Goal: Transaction & Acquisition: Purchase product/service

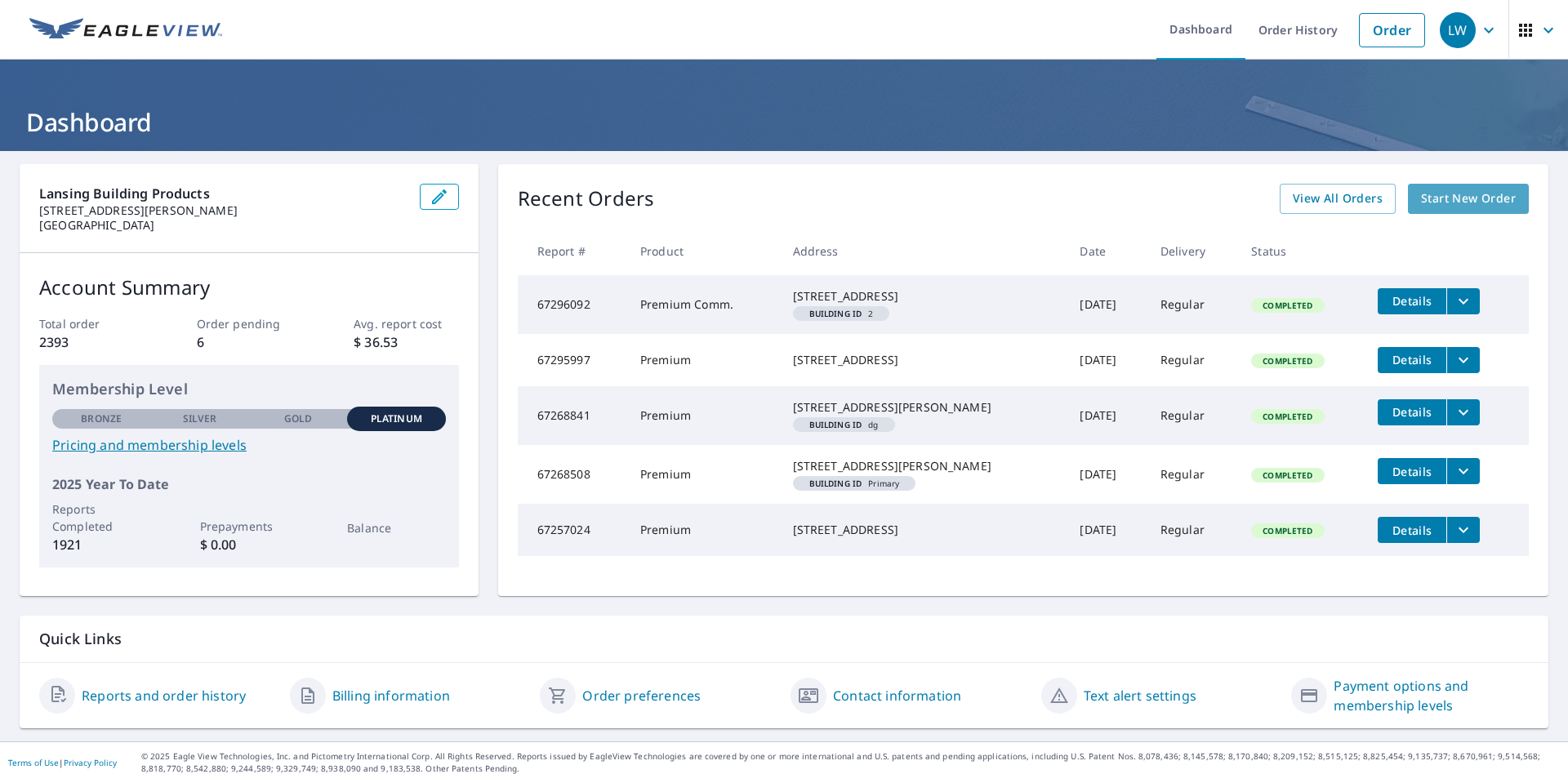
click at [1446, 196] on span "Start New Order" at bounding box center [1469, 199] width 95 height 21
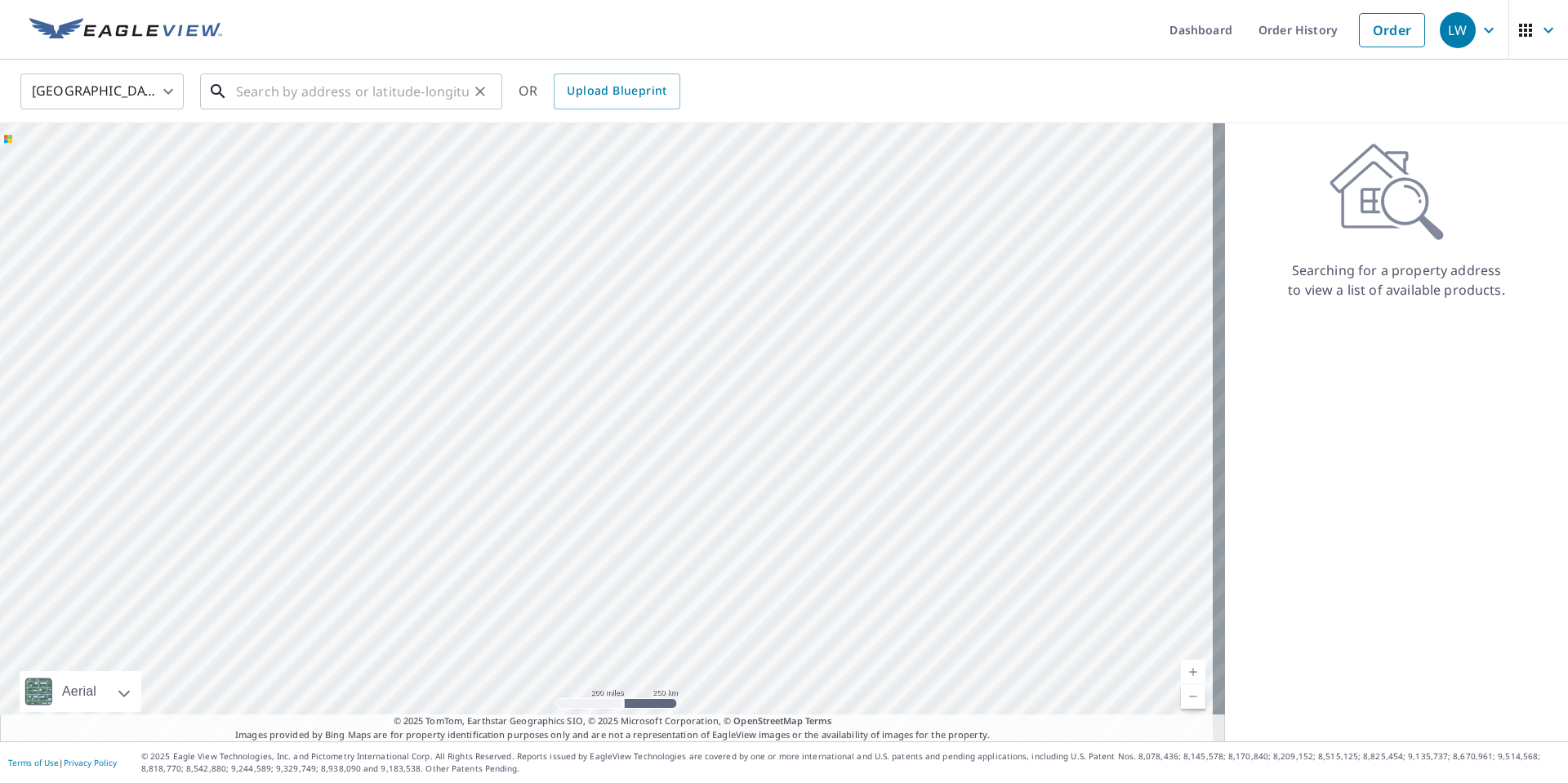
click at [339, 92] on input "text" at bounding box center [353, 92] width 233 height 45
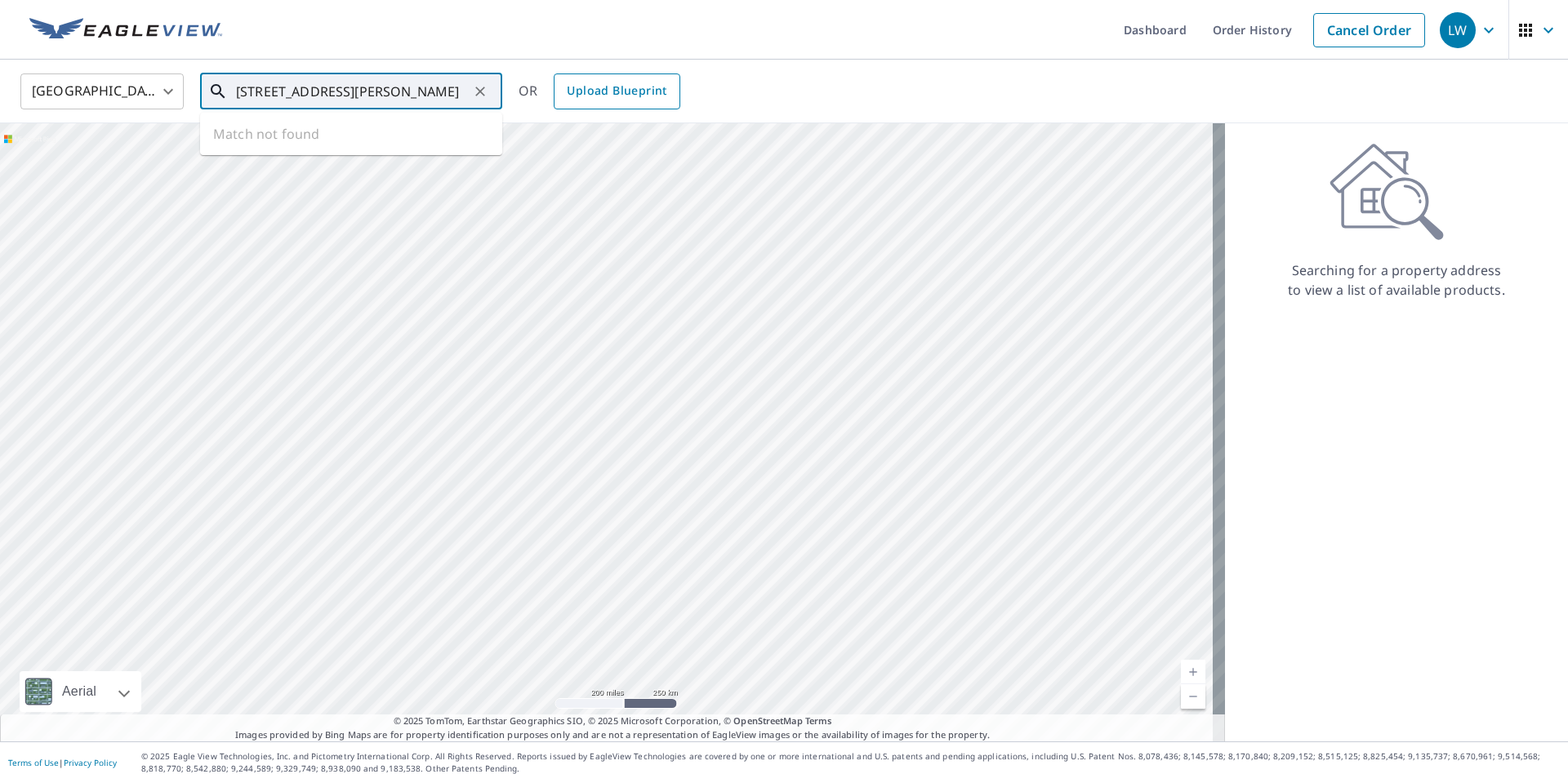
scroll to position [0, 21]
drag, startPoint x: 236, startPoint y: 90, endPoint x: 831, endPoint y: 116, distance: 595.6
click at [831, 116] on div "United States [GEOGRAPHIC_DATA] ​ [STREET_ADDRESS][PERSON_NAME] ​ Match not fou…" at bounding box center [784, 91] width 1568 height 63
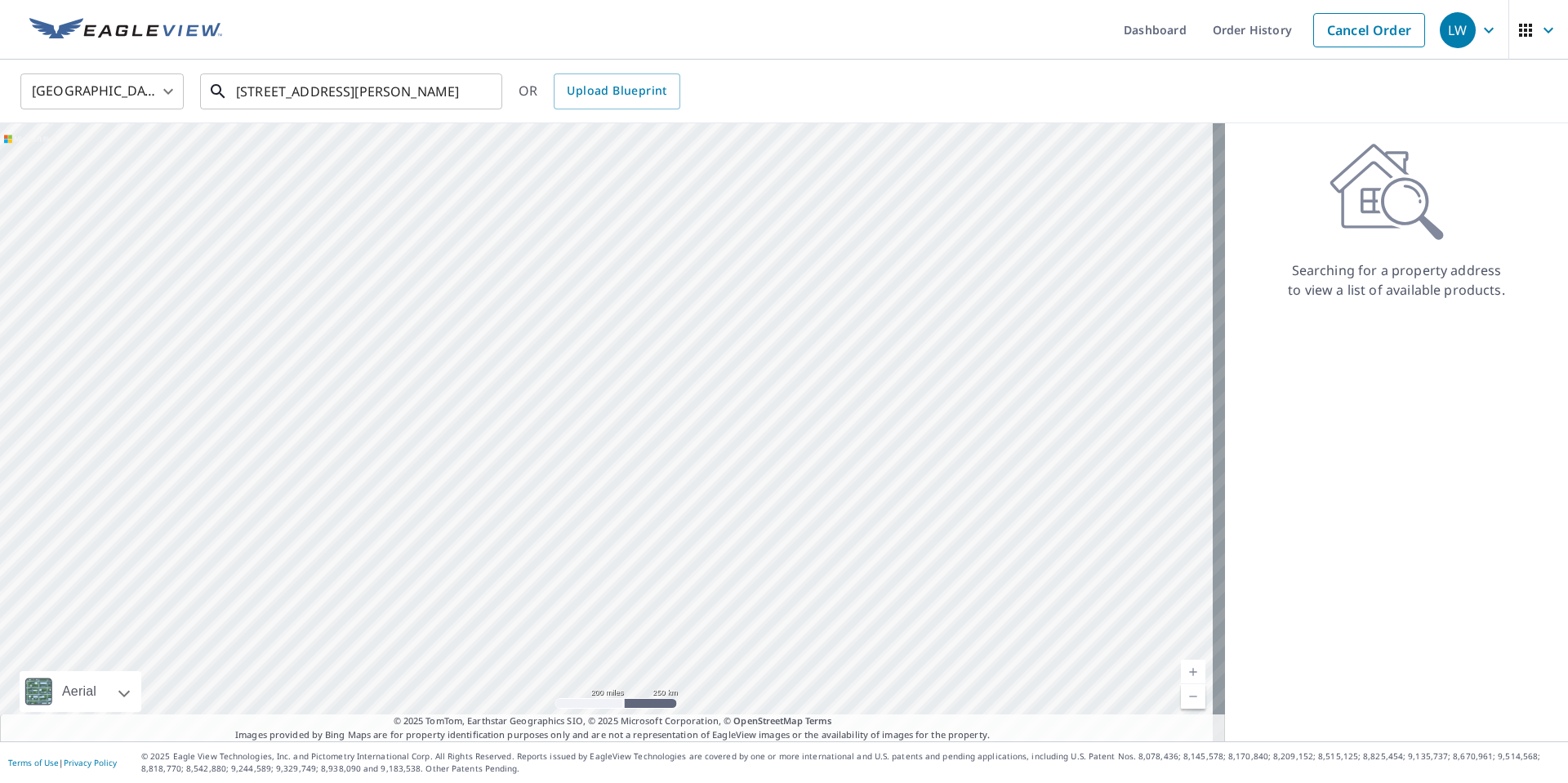
scroll to position [0, 0]
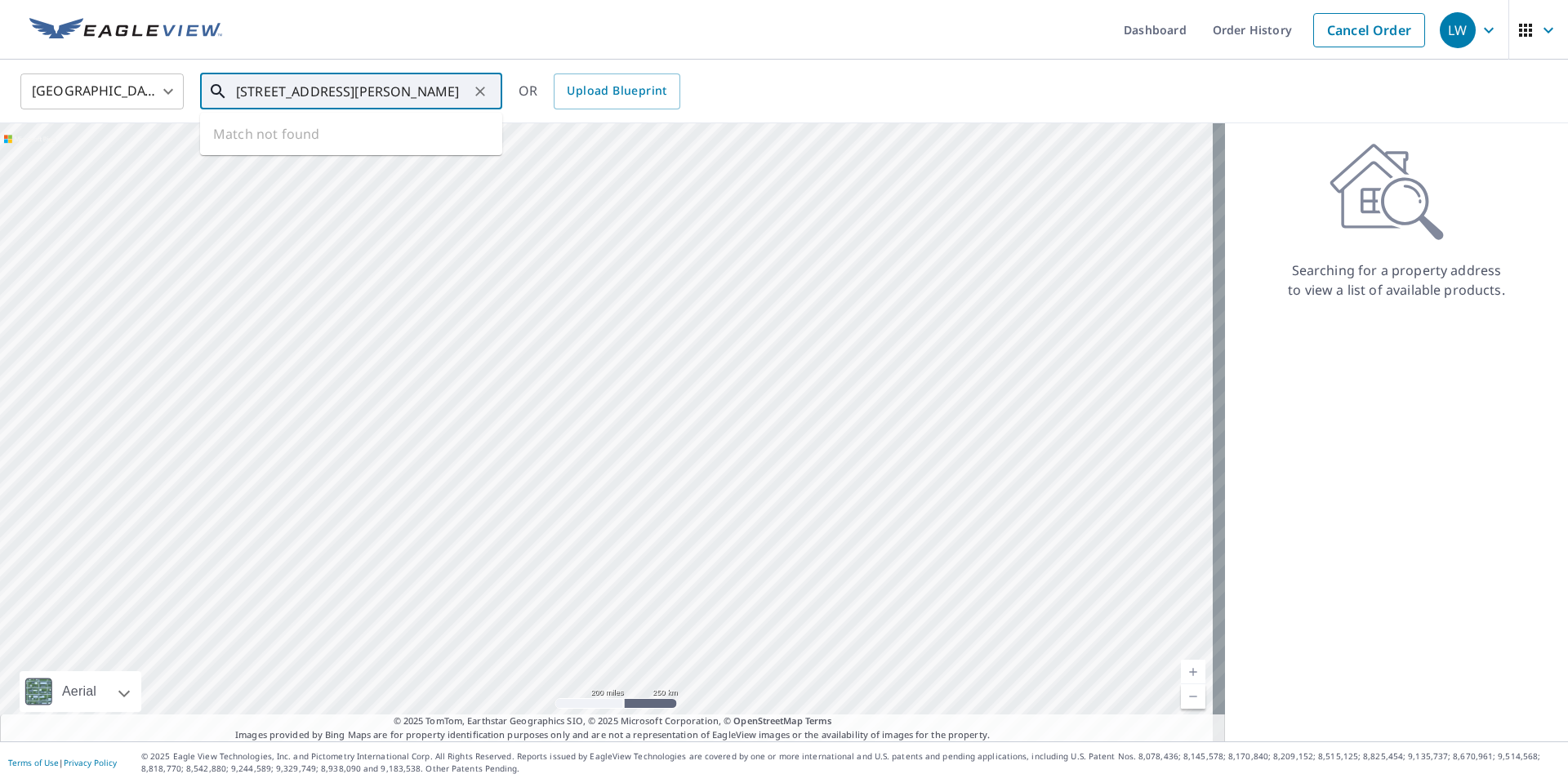
click at [310, 78] on input "[STREET_ADDRESS][PERSON_NAME]" at bounding box center [353, 92] width 233 height 45
click at [334, 89] on input "[STREET_ADDRESS][PERSON_NAME]" at bounding box center [353, 92] width 233 height 45
click at [419, 93] on input "[STREET_ADDRESS][PERSON_NAME]" at bounding box center [353, 92] width 233 height 45
click at [869, 93] on div "United States [GEOGRAPHIC_DATA] ​ [STREET_ADDRESS][PERSON_NAME] ​ Match not fou…" at bounding box center [778, 91] width 1541 height 39
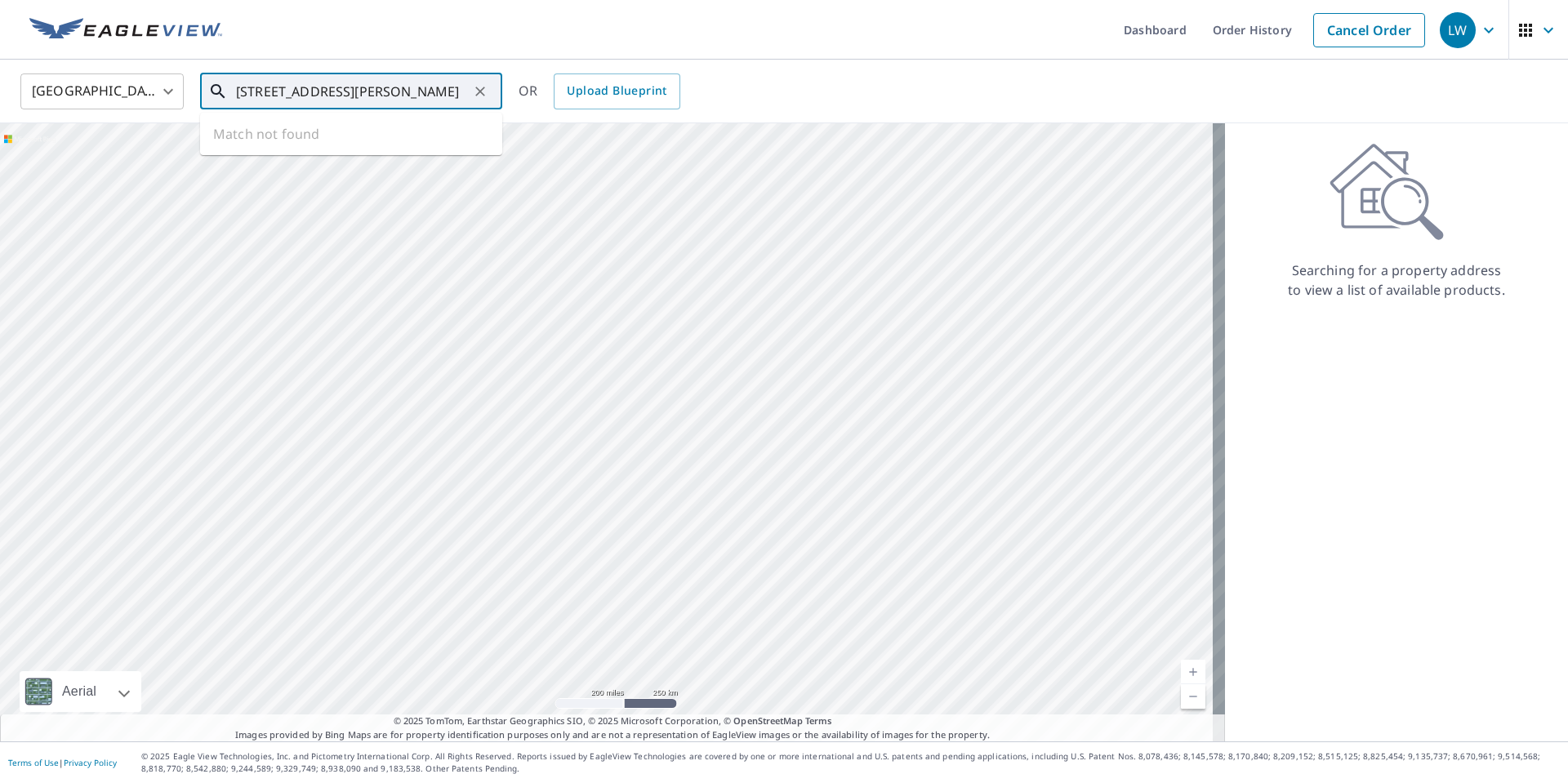
drag, startPoint x: 337, startPoint y: 88, endPoint x: 1123, endPoint y: 105, distance: 786.2
click at [1123, 105] on div "United States [GEOGRAPHIC_DATA] ​ [STREET_ADDRESS][PERSON_NAME] ​ Match not fou…" at bounding box center [778, 91] width 1541 height 39
click at [308, 138] on span "[STREET_ADDRESS]" at bounding box center [360, 138] width 256 height 20
type input "[STREET_ADDRESS]"
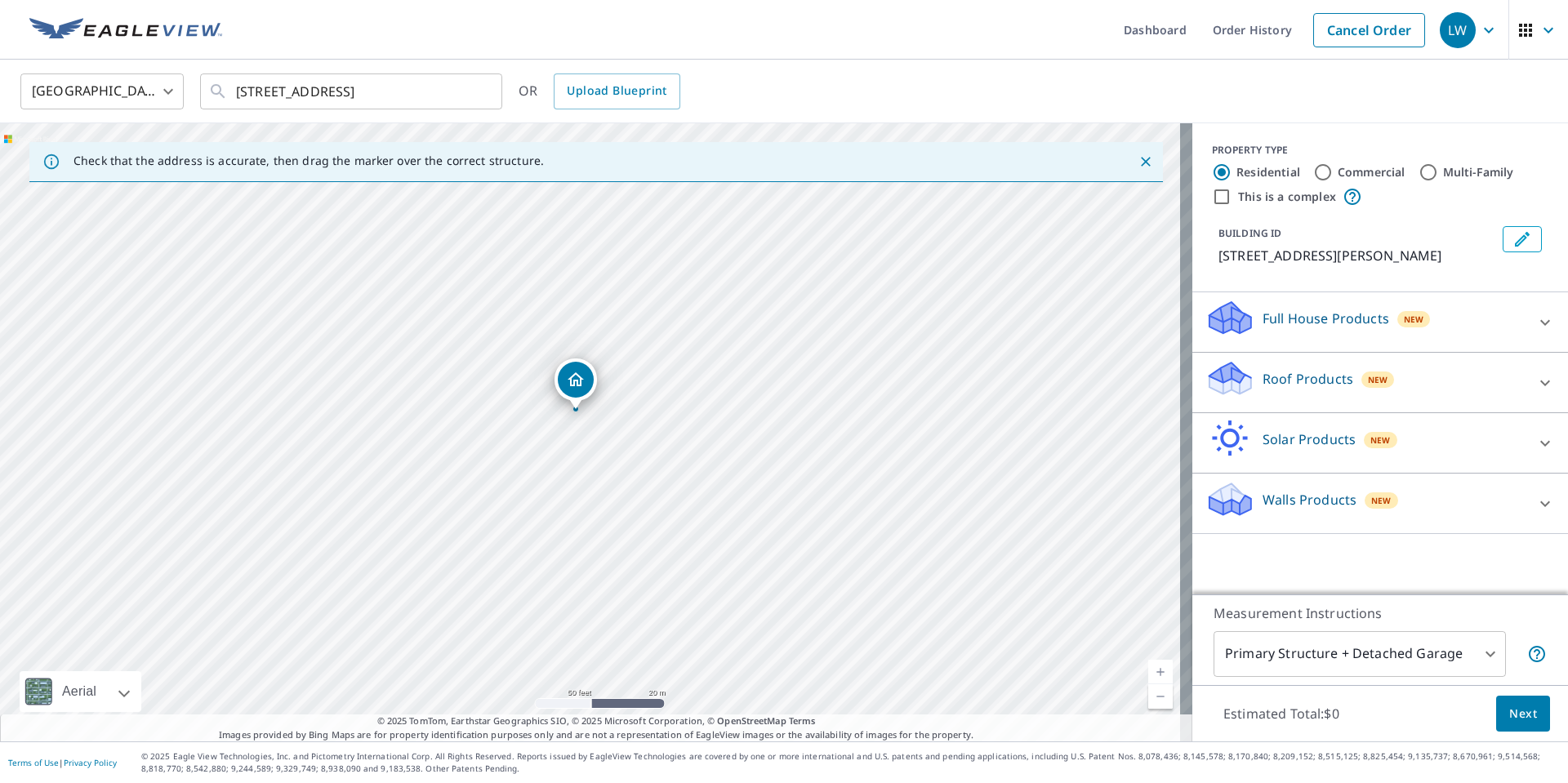
drag, startPoint x: 696, startPoint y: 409, endPoint x: 686, endPoint y: 368, distance: 42.2
click at [685, 371] on div "[STREET_ADDRESS][PERSON_NAME]" at bounding box center [596, 432] width 1193 height 618
click at [972, 545] on div "[STREET_ADDRESS][PERSON_NAME]" at bounding box center [596, 432] width 1193 height 618
drag, startPoint x: 877, startPoint y: 534, endPoint x: 944, endPoint y: 272, distance: 270.4
click at [942, 278] on div "[STREET_ADDRESS][PERSON_NAME]" at bounding box center [596, 432] width 1193 height 618
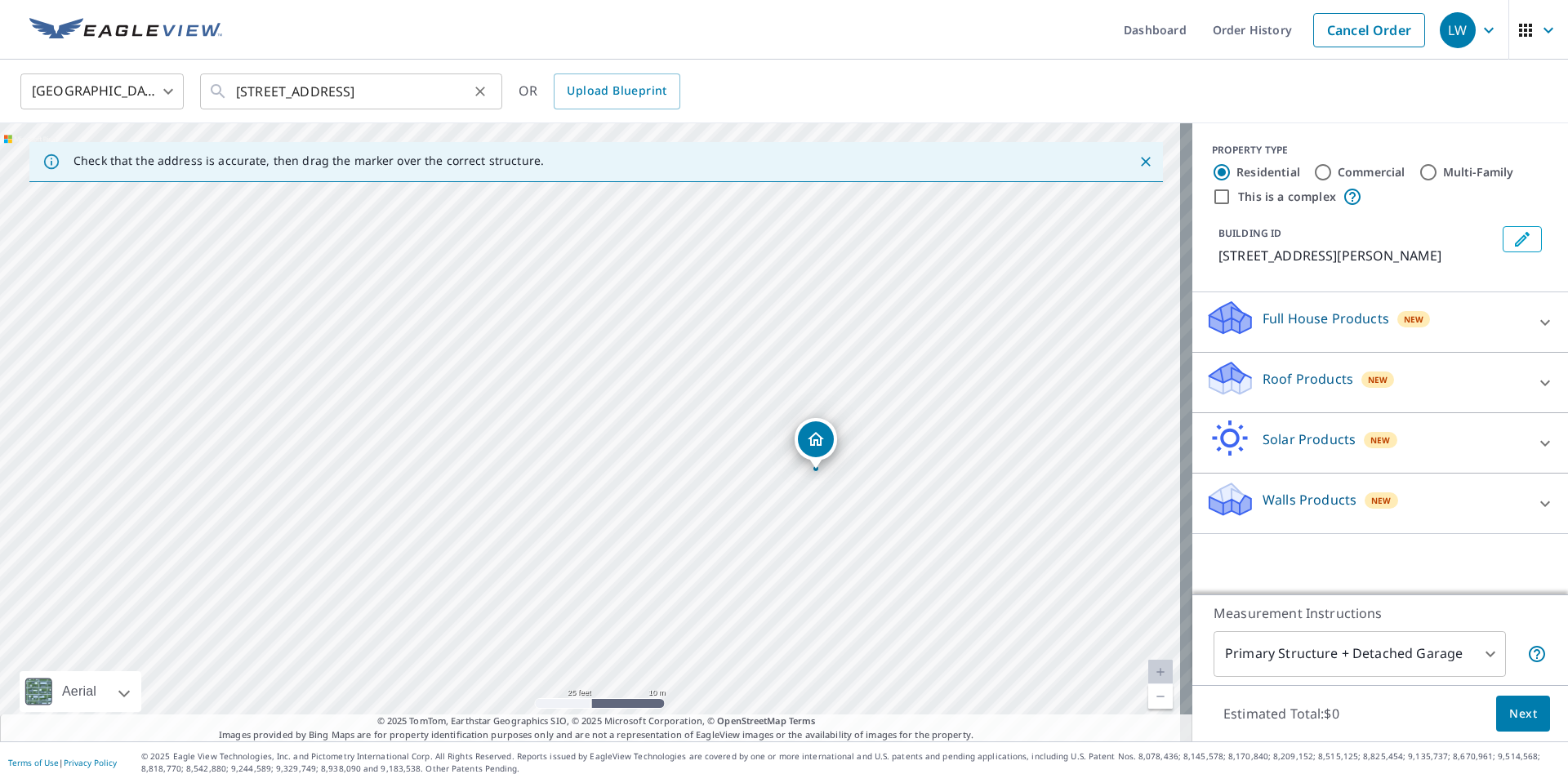
drag, startPoint x: 235, startPoint y: 93, endPoint x: 316, endPoint y: 94, distance: 81.0
click at [315, 94] on div "[STREET_ADDRESS] ​" at bounding box center [351, 92] width 302 height 36
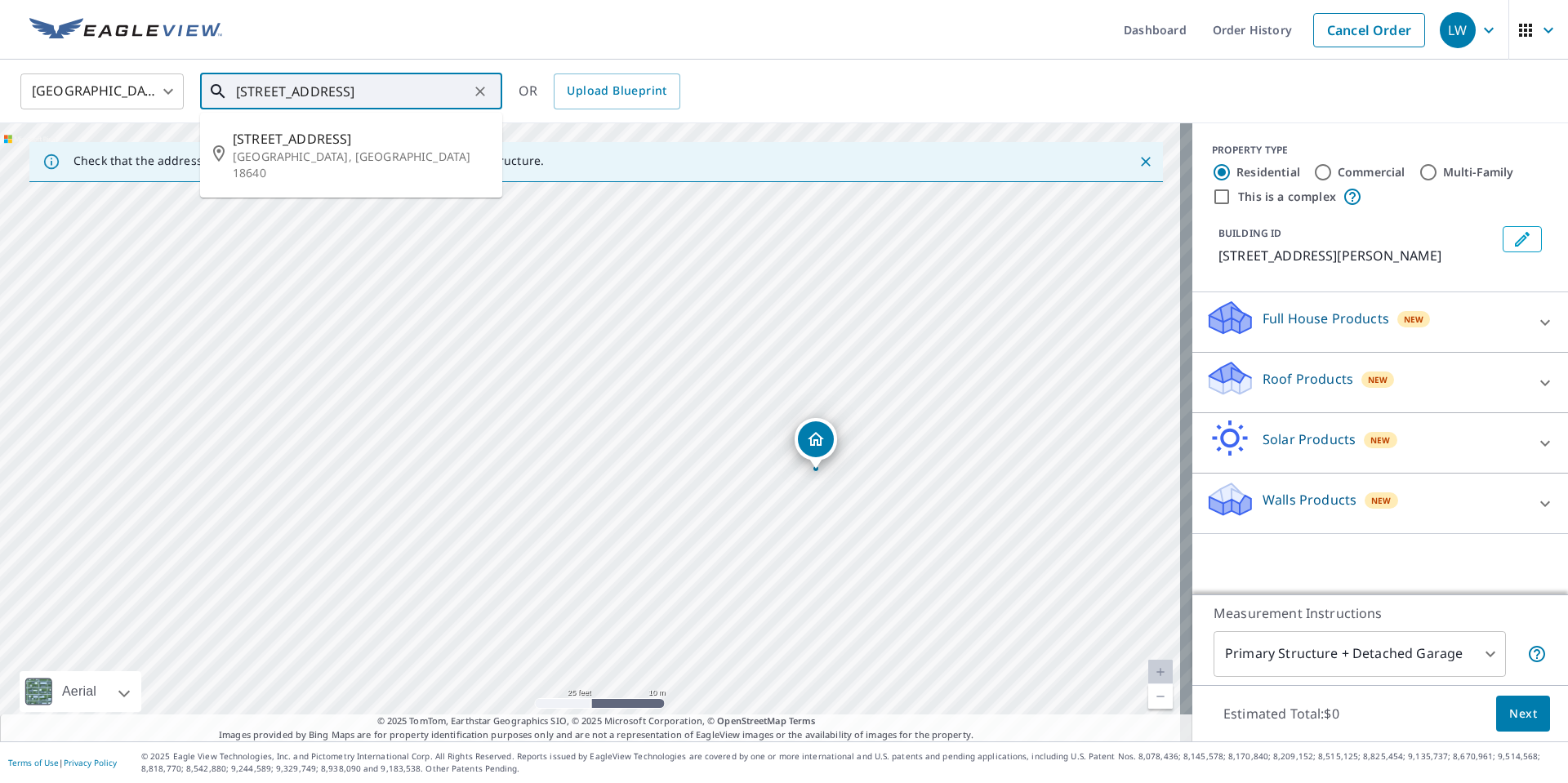
click at [335, 89] on input "[STREET_ADDRESS]" at bounding box center [353, 92] width 233 height 45
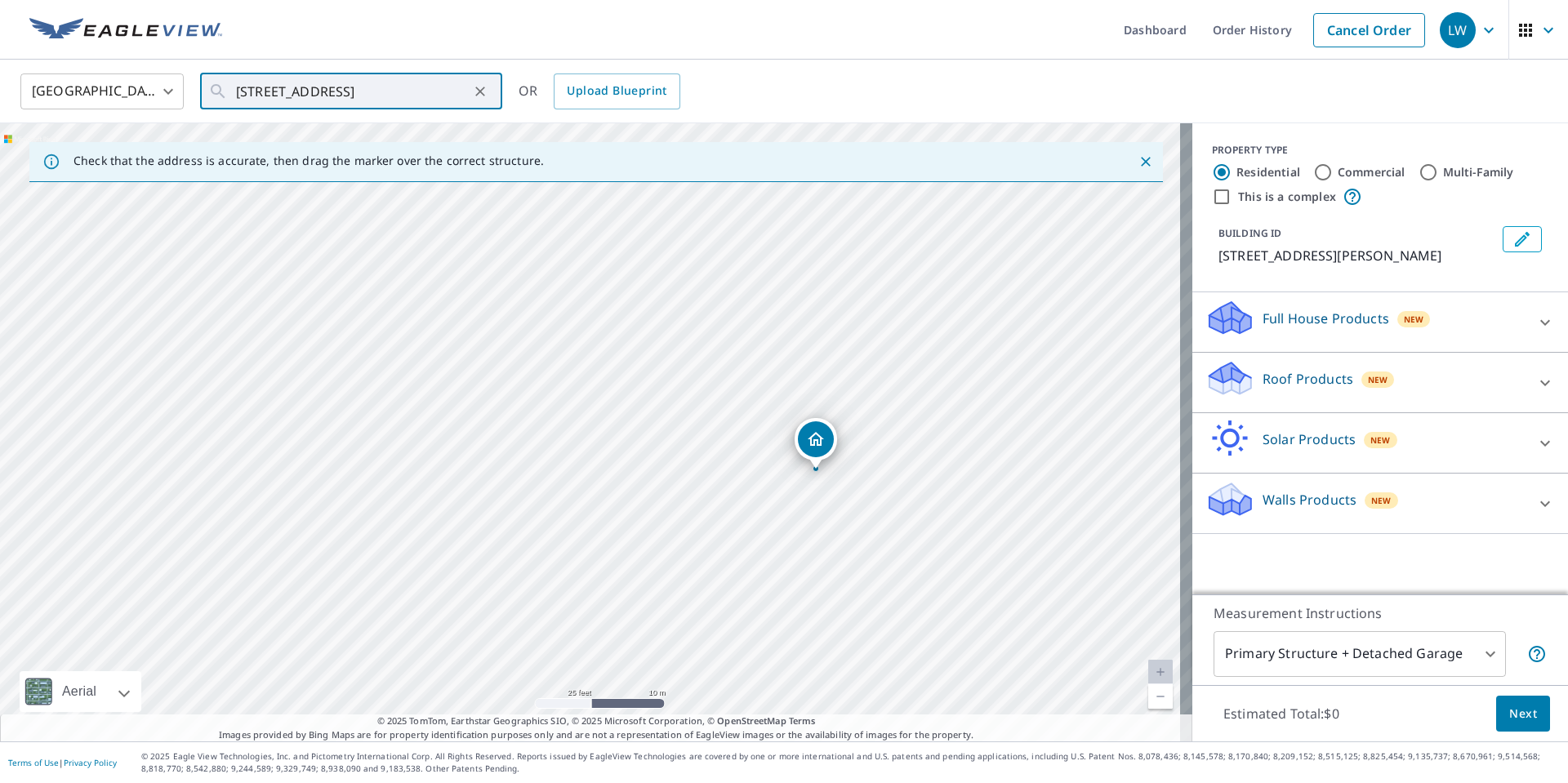
click at [1319, 389] on p "Roof Products" at bounding box center [1308, 378] width 91 height 20
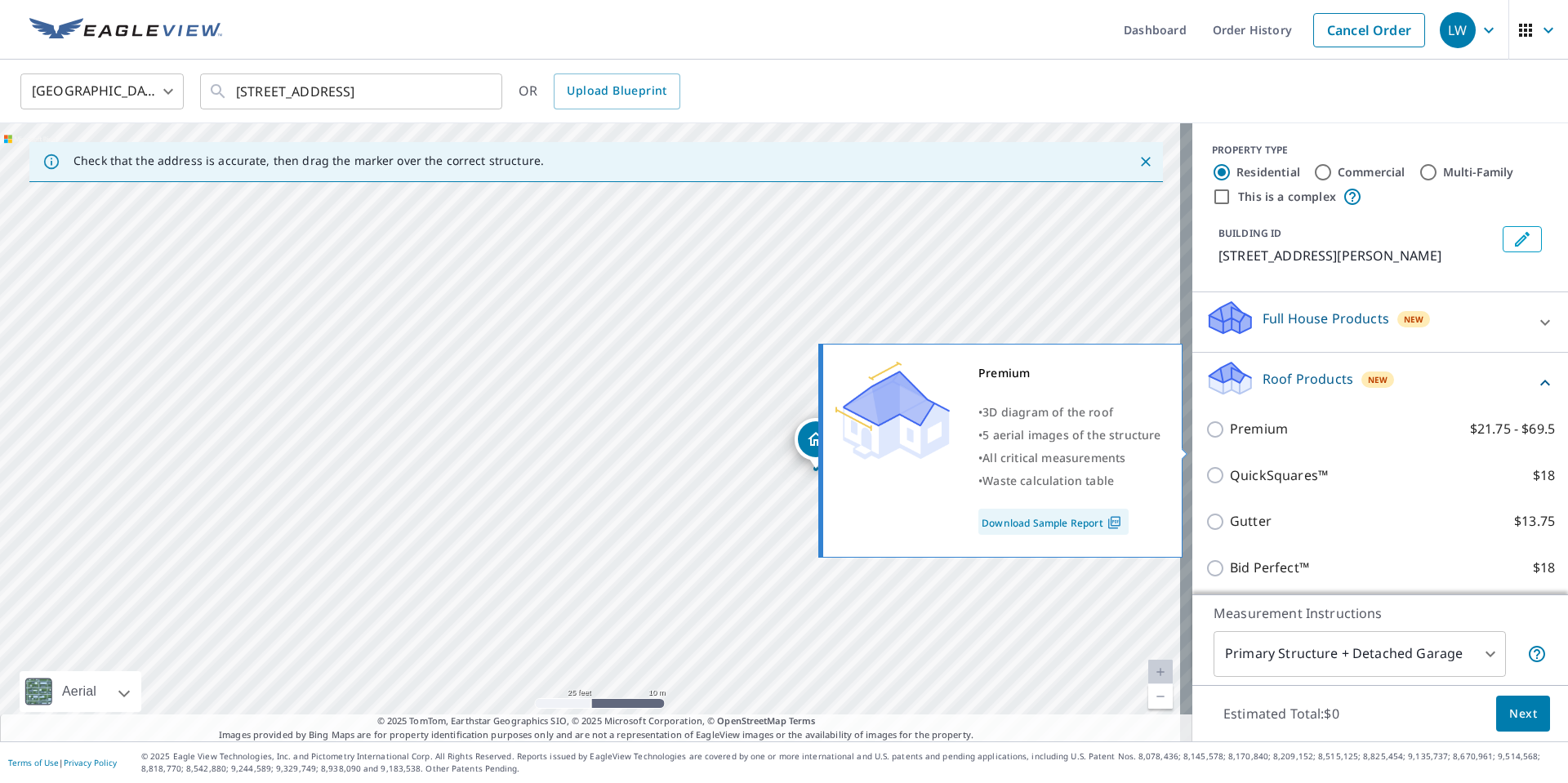
click at [1206, 440] on input "Premium $21.75 - $69.5" at bounding box center [1218, 429] width 25 height 20
checkbox input "true"
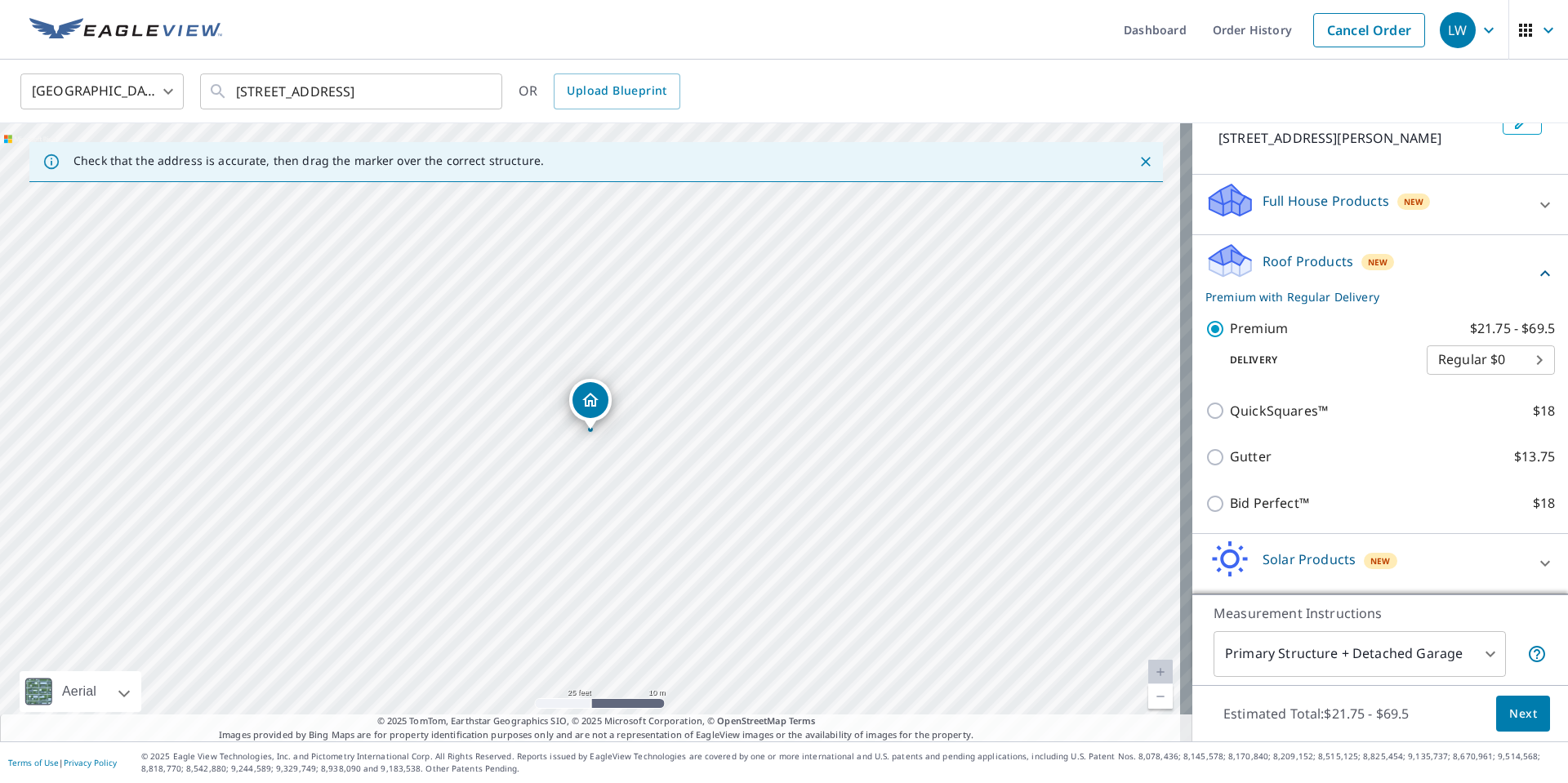
scroll to position [198, 0]
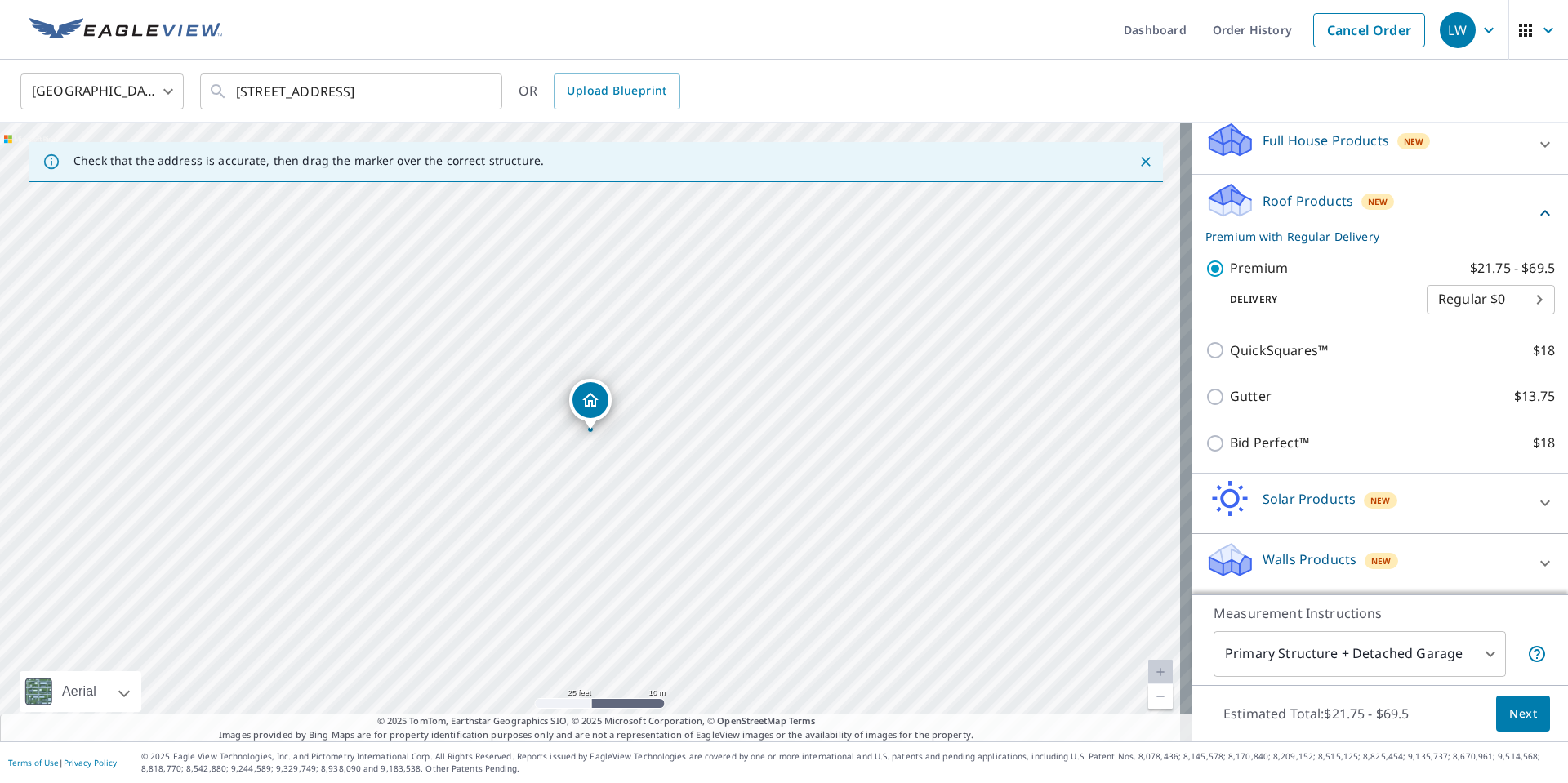
click at [1380, 642] on body "LW LW Dashboard Order History Cancel Order LW [GEOGRAPHIC_DATA] US ​ [STREET_AD…" at bounding box center [784, 392] width 1568 height 783
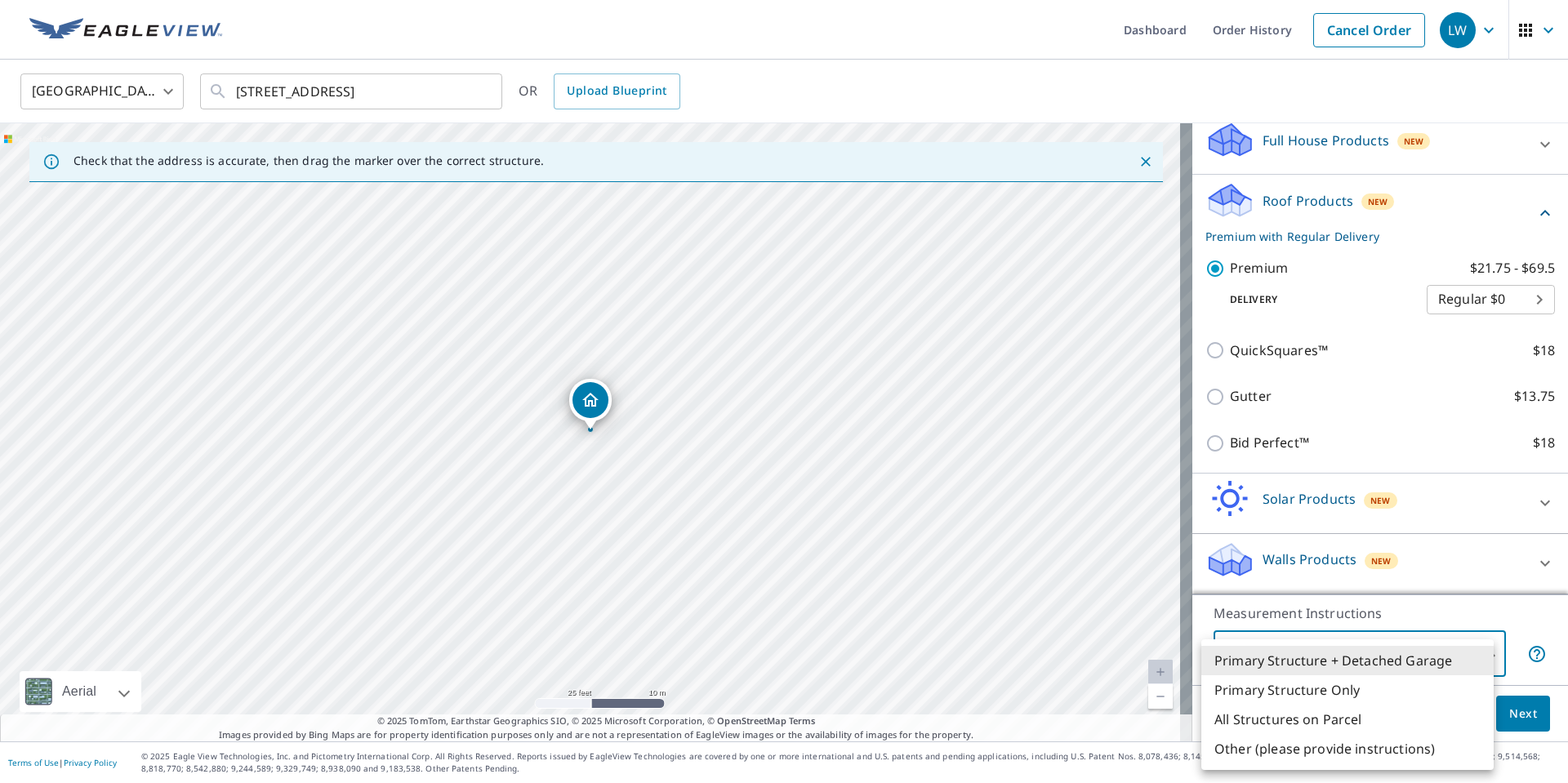
click at [1364, 705] on li "All Structures on Parcel" at bounding box center [1347, 719] width 292 height 29
click at [1359, 667] on body "LW LW Dashboard Order History Cancel Order LW [GEOGRAPHIC_DATA] US ​ [STREET_AD…" at bounding box center [784, 392] width 1568 height 783
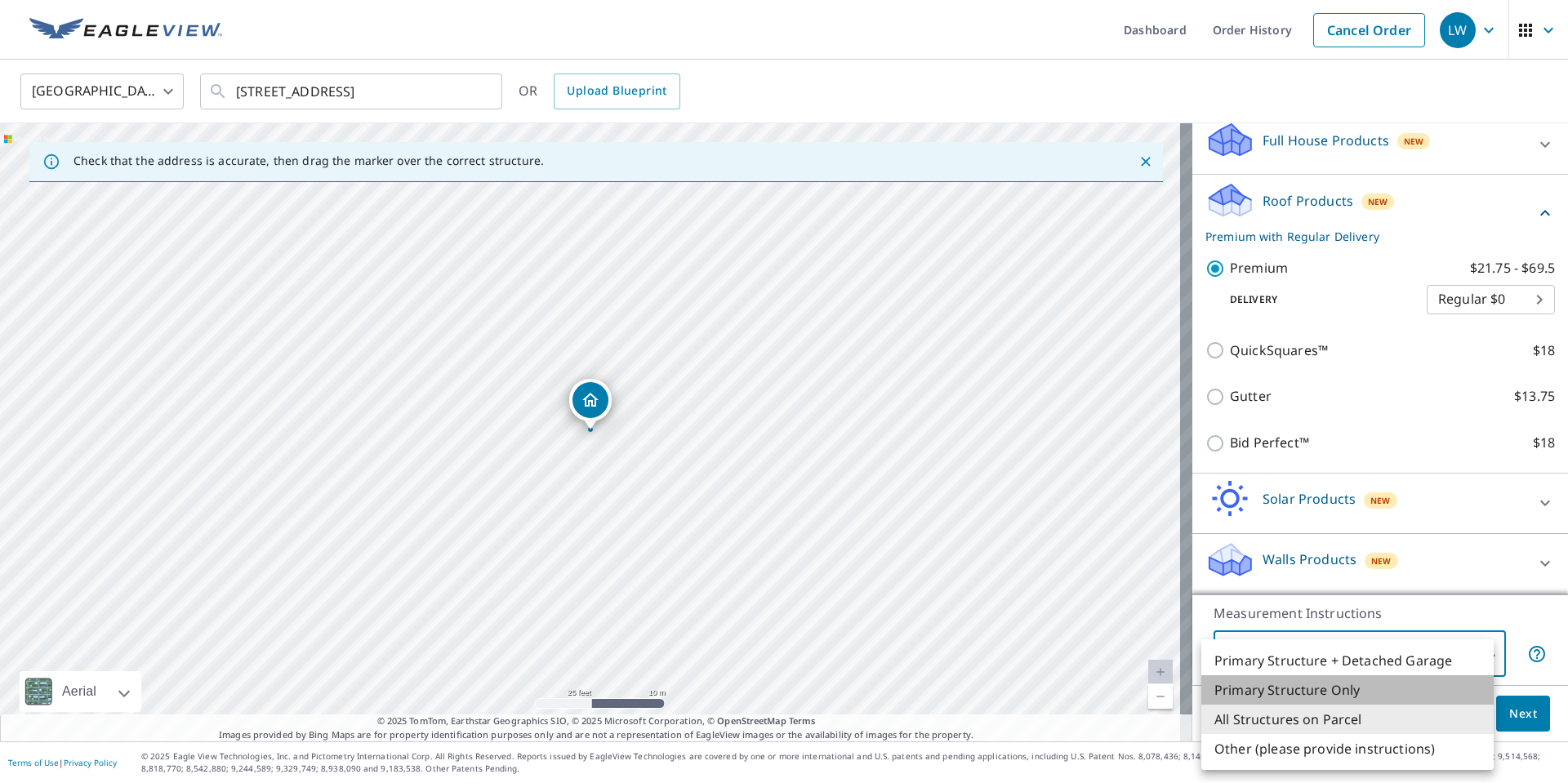
click at [1327, 686] on li "Primary Structure Only" at bounding box center [1347, 689] width 292 height 29
type input "2"
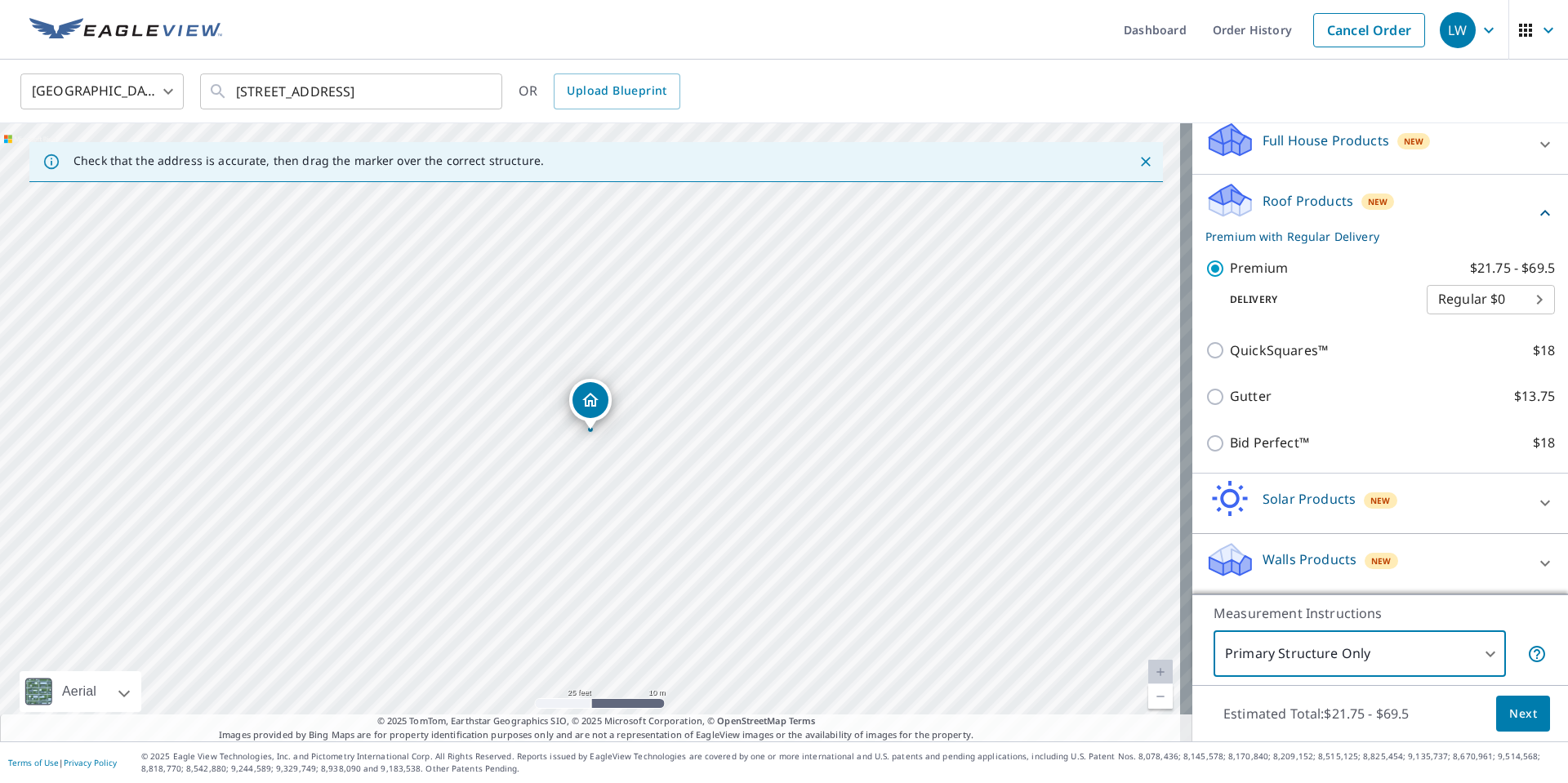
click at [1528, 715] on button "Next" at bounding box center [1523, 714] width 54 height 37
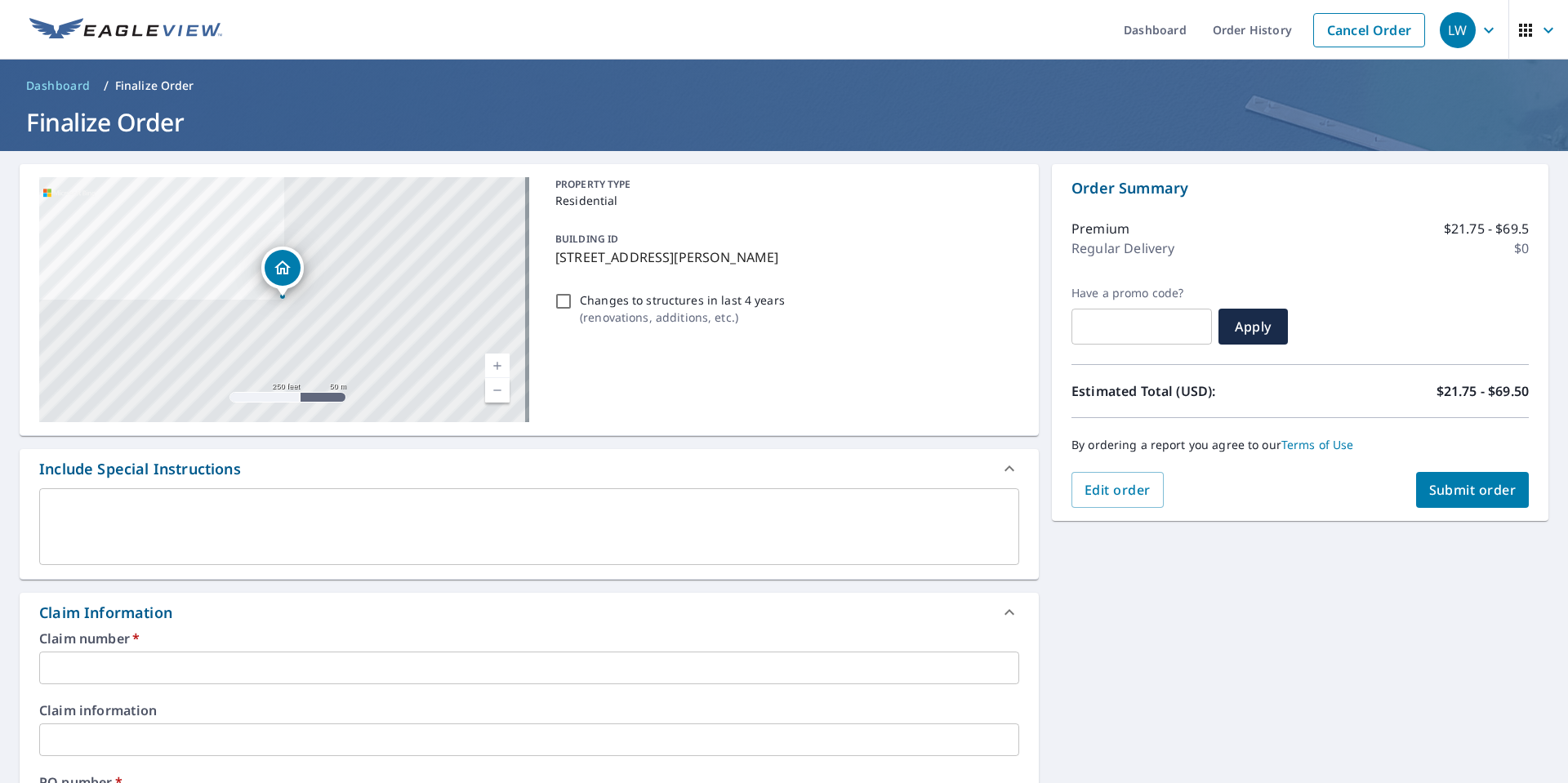
click at [349, 679] on input "text" at bounding box center [529, 668] width 980 height 33
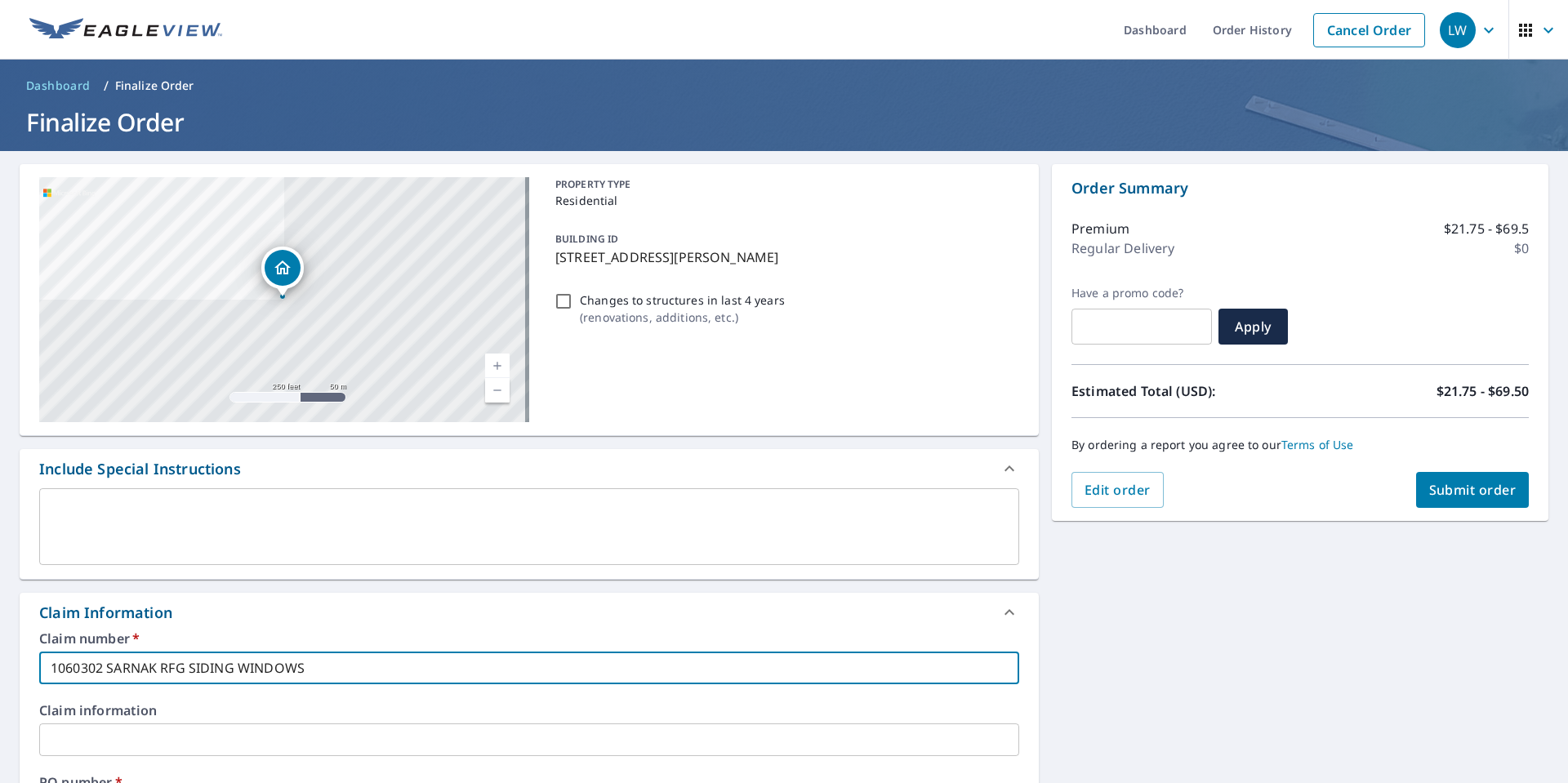
type input "1060302 SARNAK RFG SIDING WINDOWS"
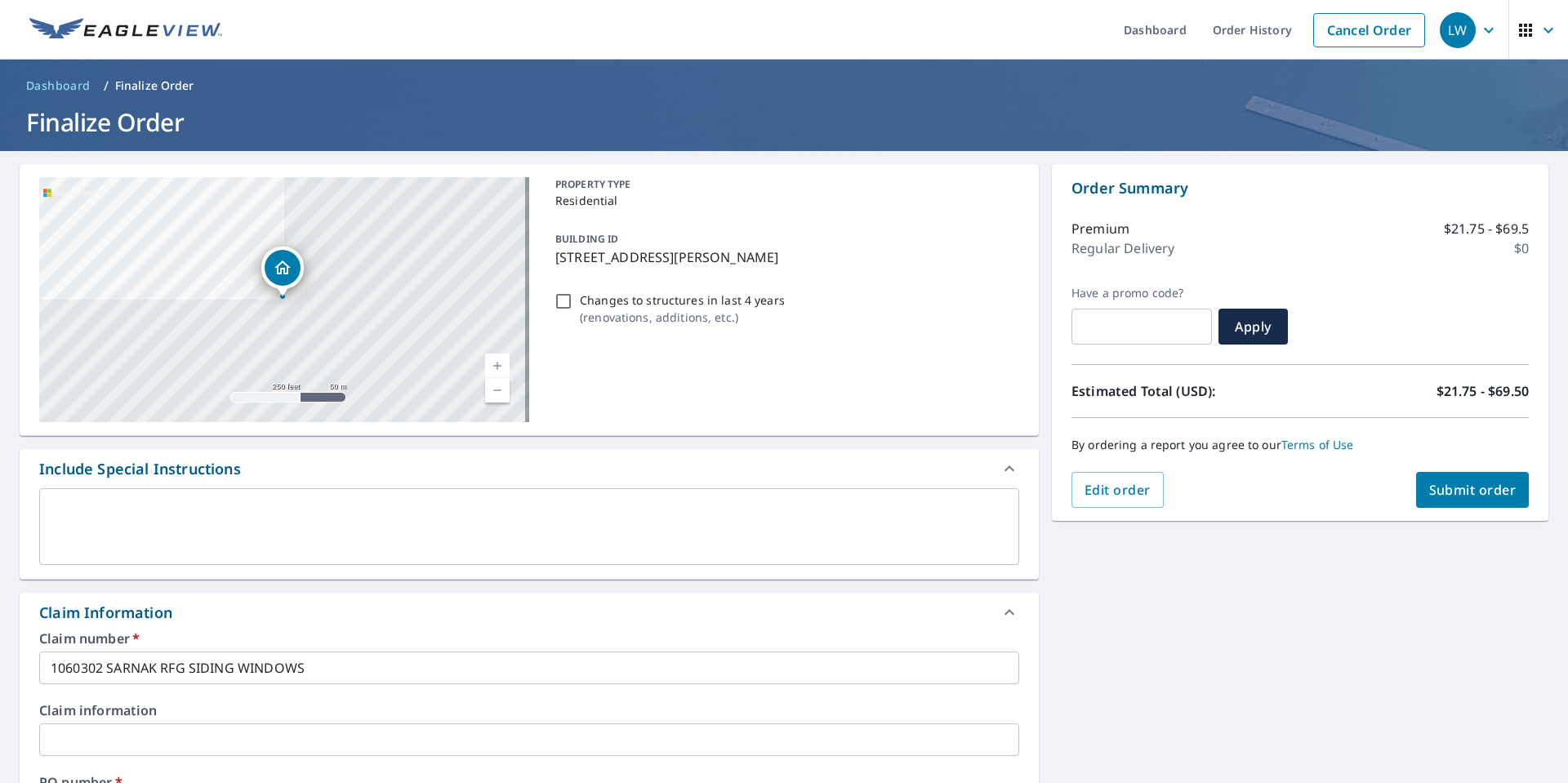
type input "[PERSON_NAME]"
drag, startPoint x: 546, startPoint y: 255, endPoint x: 761, endPoint y: 272, distance: 215.7
click at [761, 272] on div "BUILDING ID [STREET_ADDRESS][PERSON_NAME]" at bounding box center [783, 248] width 470 height 51
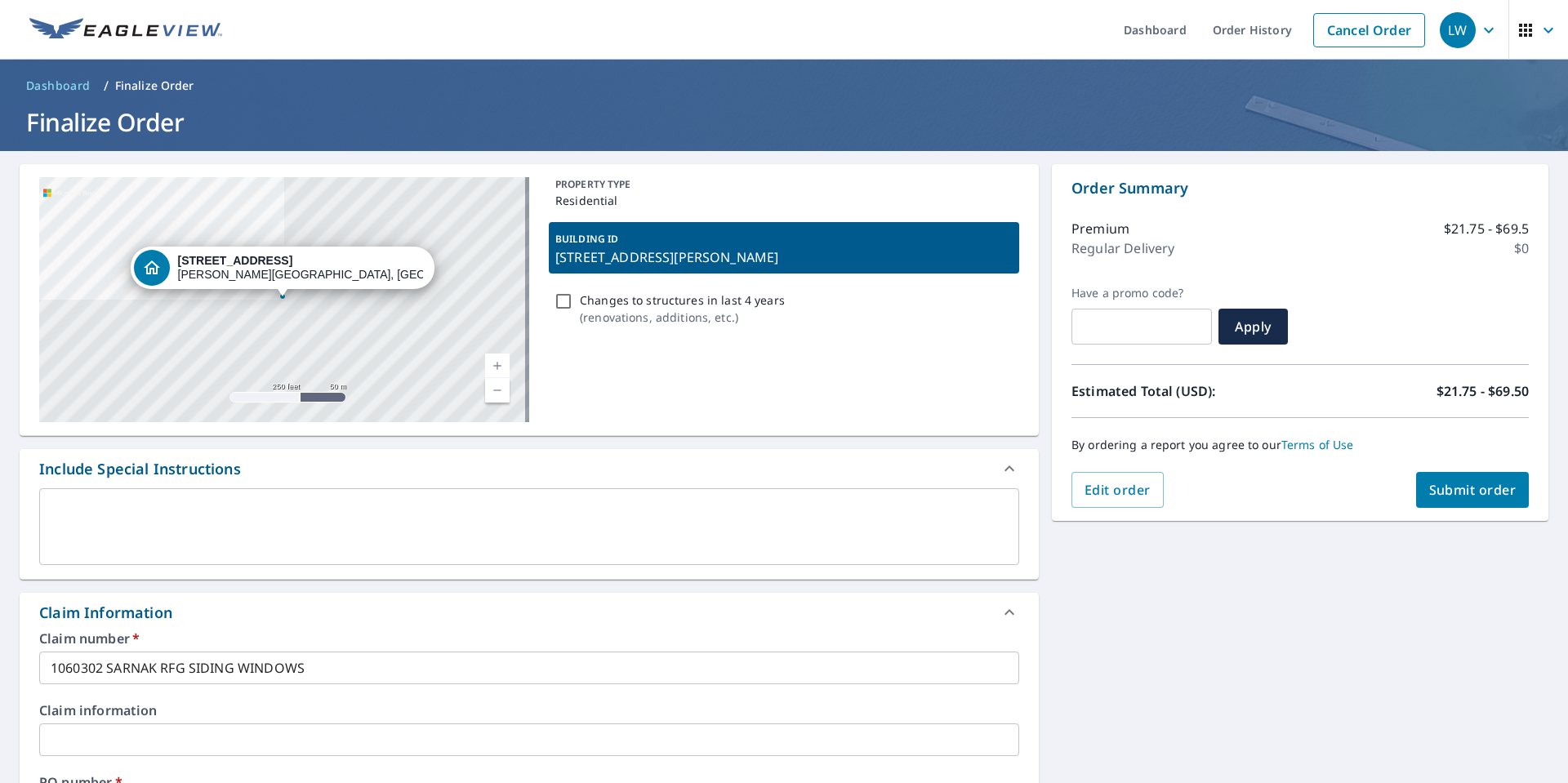
copy p "[STREET_ADDRESS][PERSON_NAME]"
click at [1437, 488] on span "Submit order" at bounding box center [1472, 490] width 87 height 18
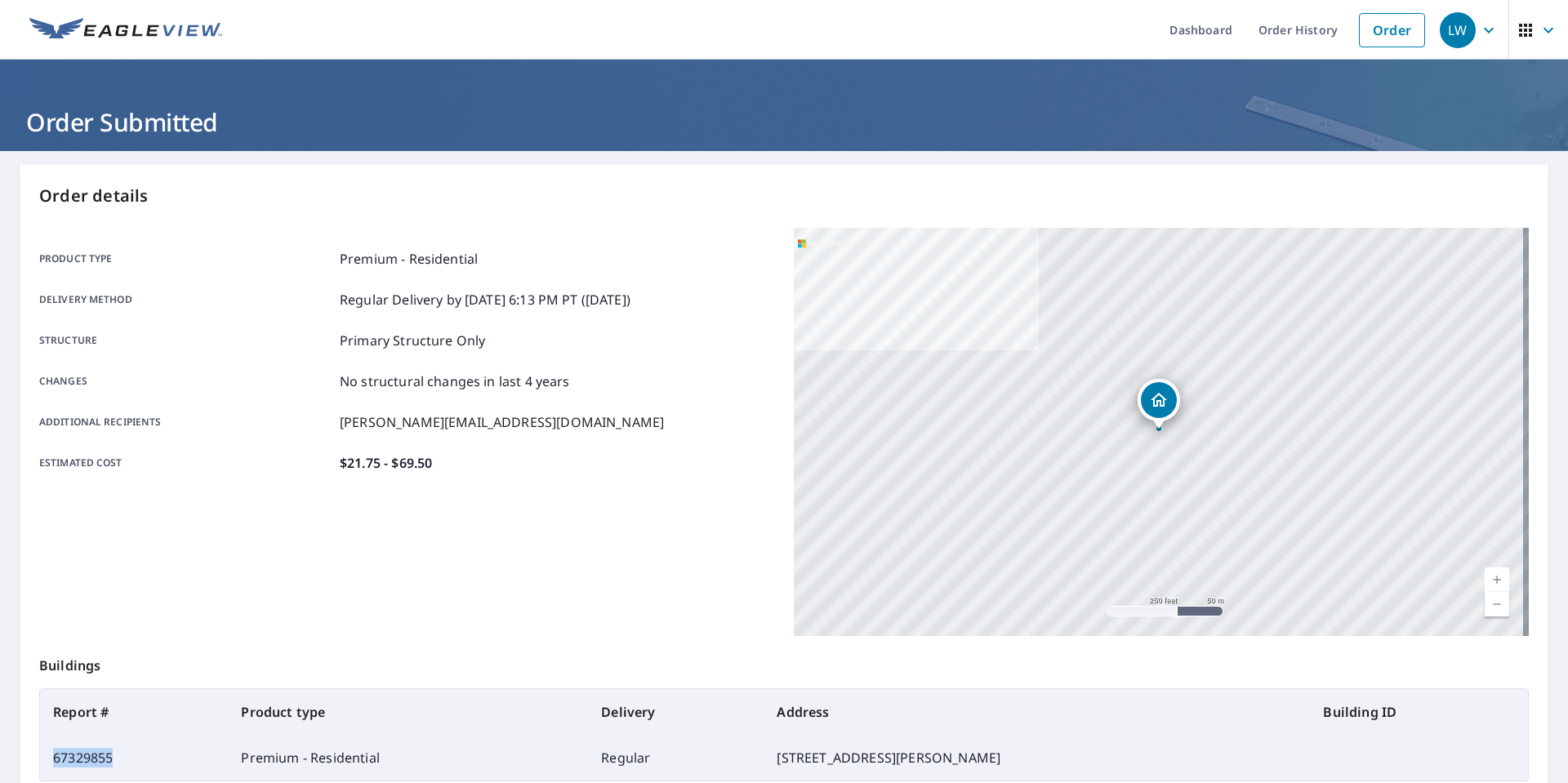
drag, startPoint x: 123, startPoint y: 755, endPoint x: 52, endPoint y: 755, distance: 71.0
click at [52, 755] on td "67329855" at bounding box center [133, 757] width 188 height 45
copy td "67329855"
